Goal: Communication & Community: Answer question/provide support

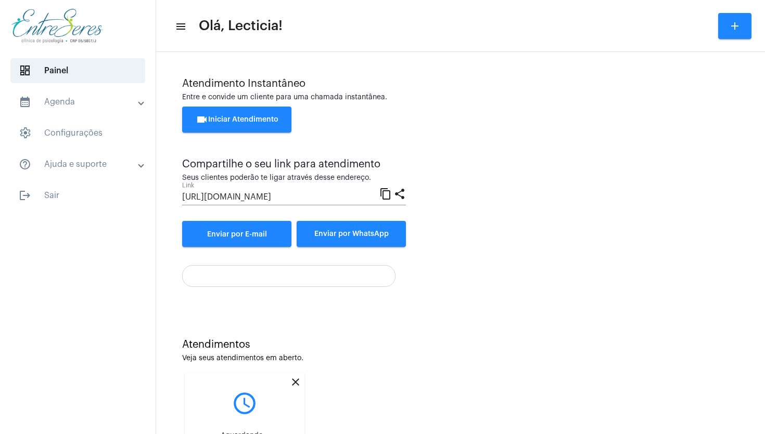
scroll to position [89, 0]
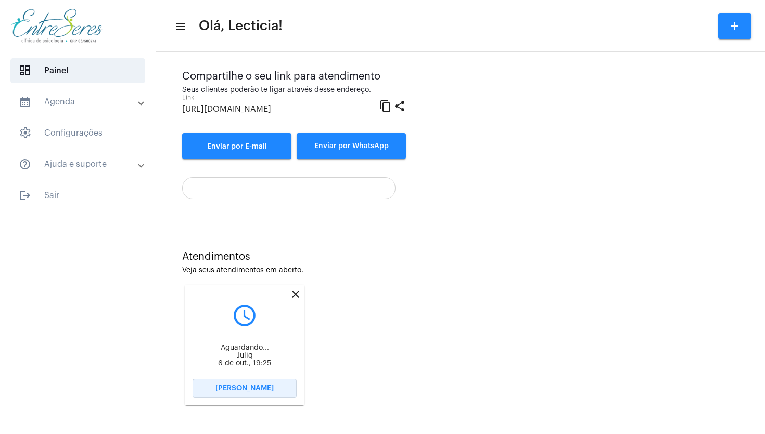
click at [242, 390] on span "[PERSON_NAME]" at bounding box center [244, 388] width 58 height 7
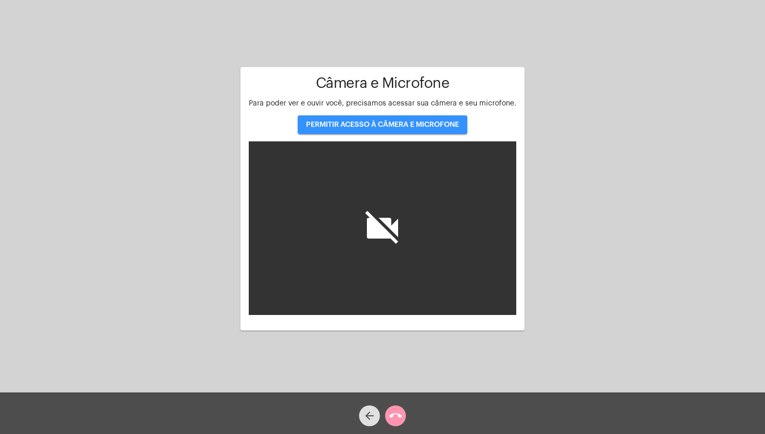
click at [419, 128] on span "PERMITIR ACESSO À CÂMERA E MICROFONE" at bounding box center [382, 124] width 153 height 7
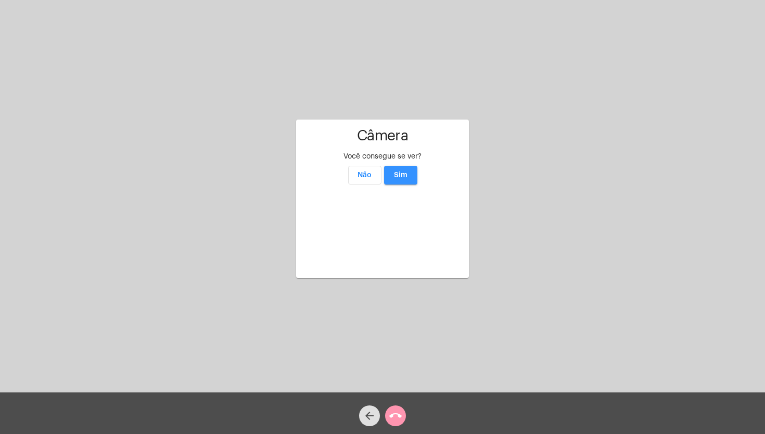
click at [407, 166] on button "Sim" at bounding box center [400, 175] width 33 height 19
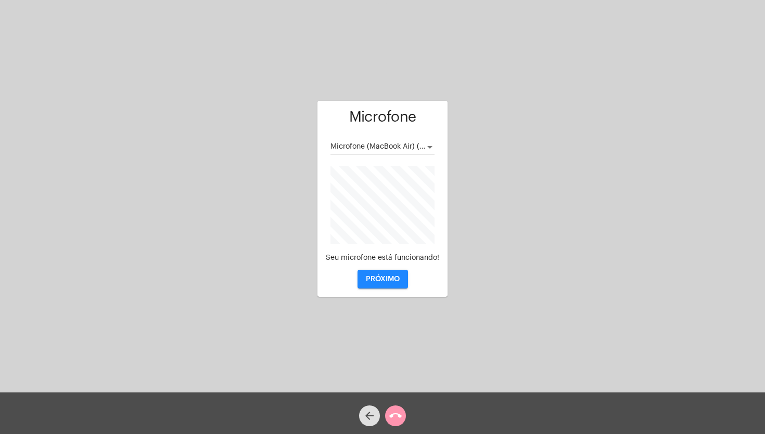
click at [387, 277] on span "PRÓXIMO" at bounding box center [383, 279] width 34 height 7
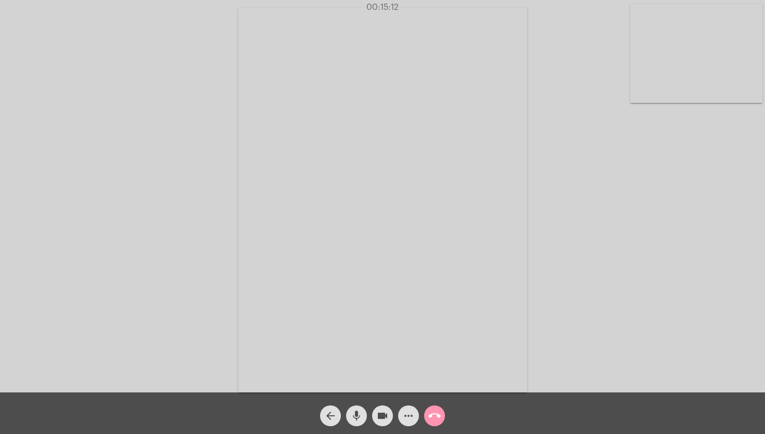
click at [646, 70] on video at bounding box center [696, 53] width 132 height 99
click at [112, 202] on video at bounding box center [118, 199] width 132 height 176
click at [583, 290] on div "Acessando Câmera e Microfone..." at bounding box center [382, 199] width 763 height 393
click at [433, 419] on mat-icon "call_end" at bounding box center [434, 416] width 12 height 12
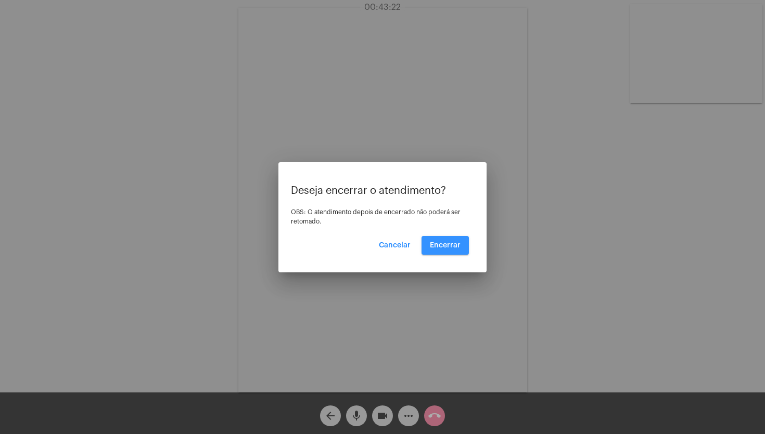
click at [456, 245] on span "Encerrar" at bounding box center [445, 245] width 31 height 7
